Goal: Task Accomplishment & Management: Use online tool/utility

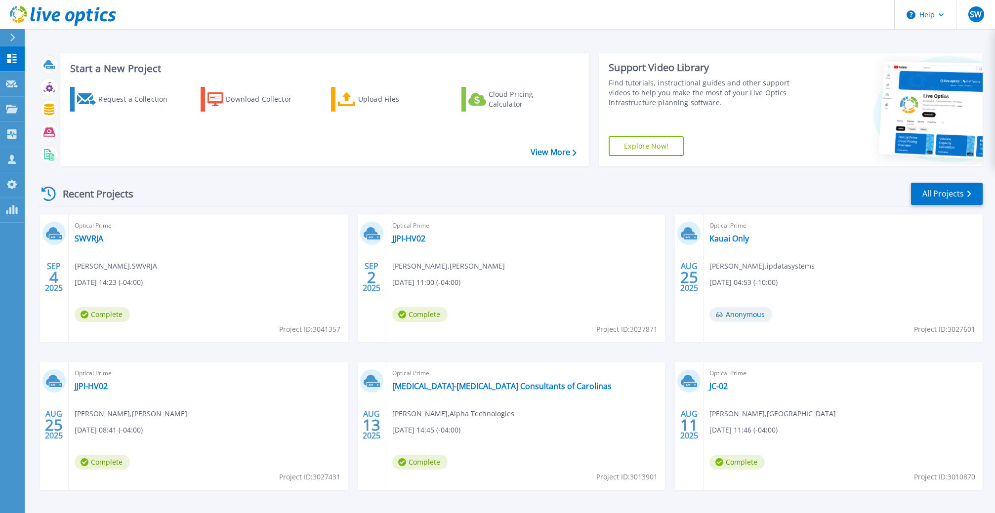
scroll to position [34, 0]
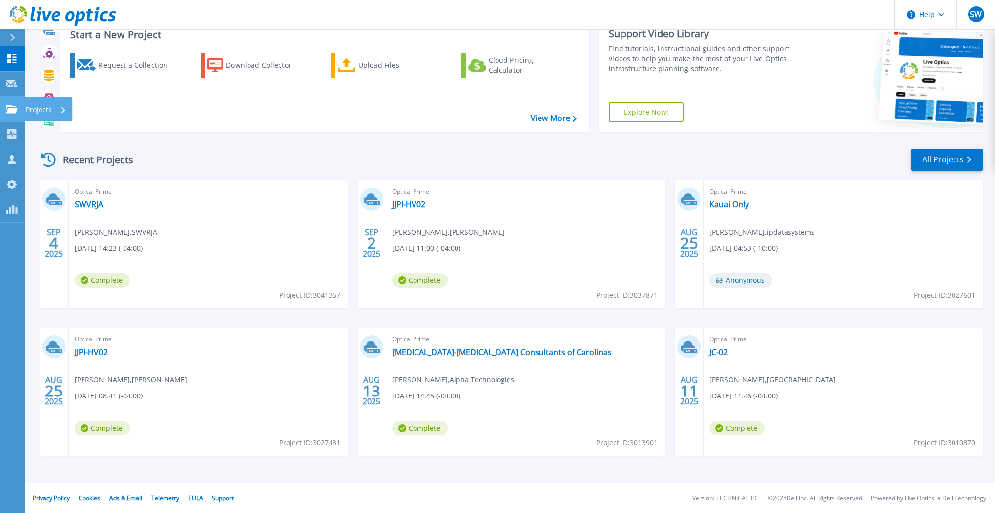
click at [13, 117] on link "Projects Projects" at bounding box center [12, 109] width 25 height 25
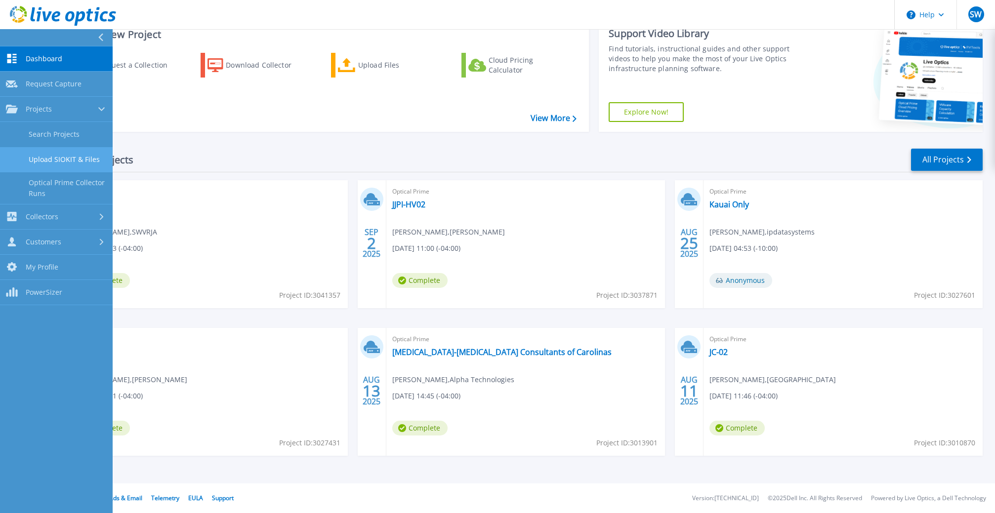
click at [48, 166] on link "Upload SIOKIT & Files" at bounding box center [56, 159] width 113 height 25
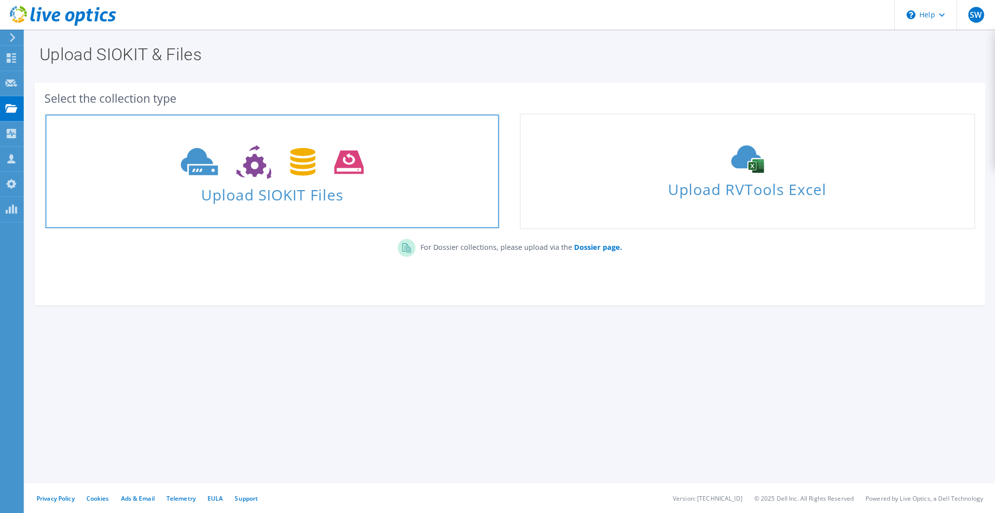
click at [394, 203] on span "Upload SIOKIT Files" at bounding box center [272, 191] width 454 height 21
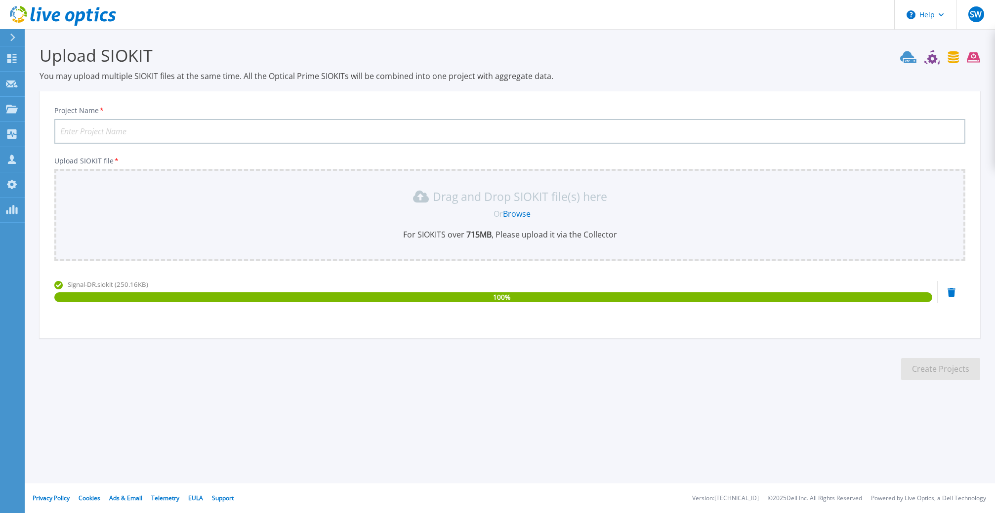
click at [561, 136] on input "Project Name *" at bounding box center [509, 131] width 911 height 25
type input "Signal Financial FCU - DR"
click at [925, 375] on button "Create Projects" at bounding box center [940, 369] width 79 height 22
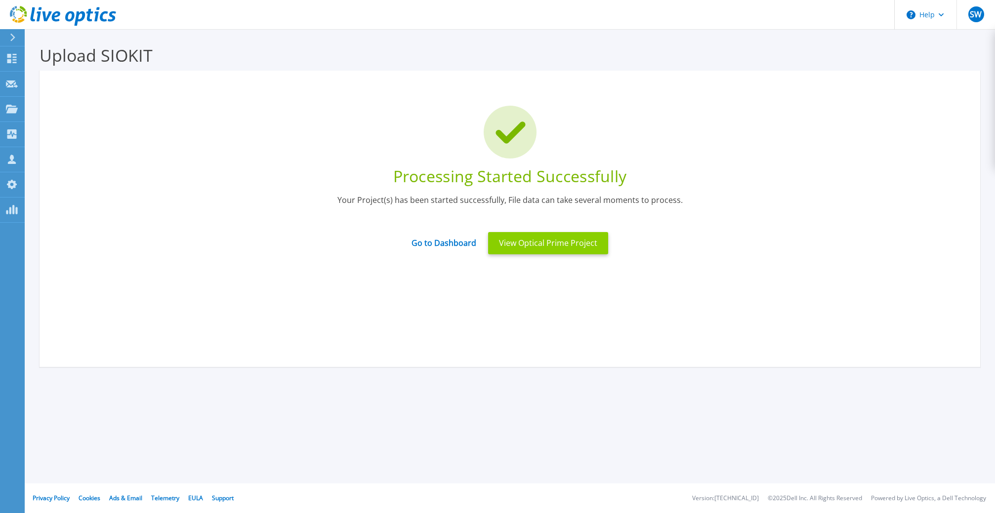
click at [574, 250] on button "View Optical Prime Project" at bounding box center [548, 243] width 120 height 22
